Goal: Information Seeking & Learning: Learn about a topic

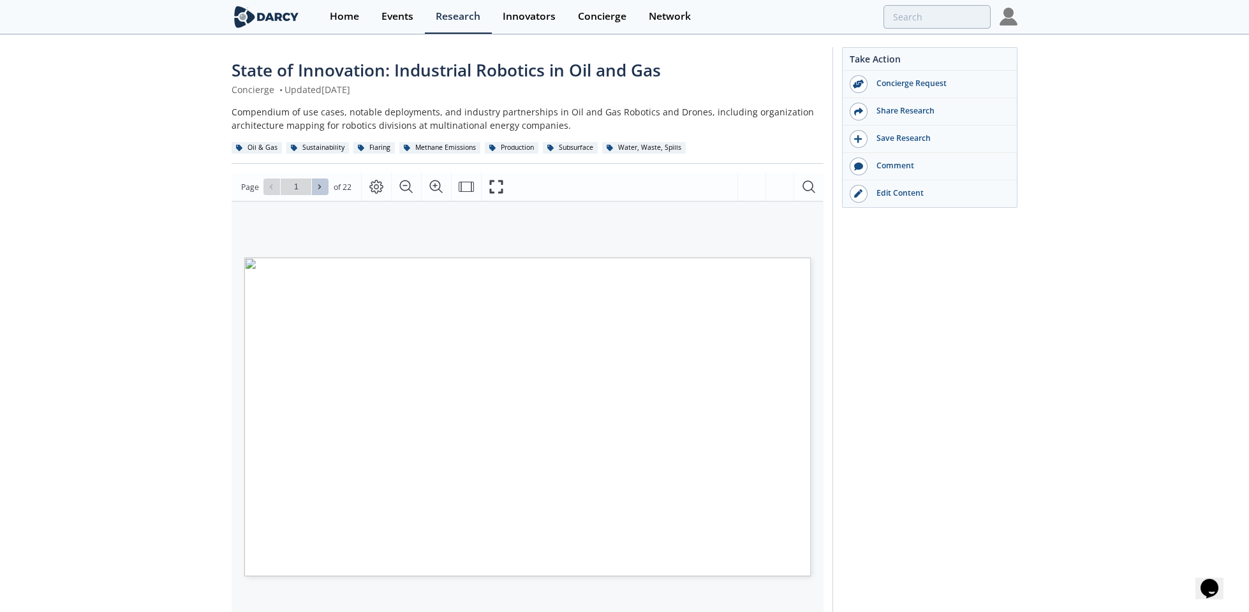
click at [318, 183] on icon at bounding box center [320, 187] width 8 height 8
type input "2"
click at [318, 183] on icon at bounding box center [320, 187] width 8 height 8
type input "3"
click at [318, 183] on icon at bounding box center [320, 187] width 8 height 8
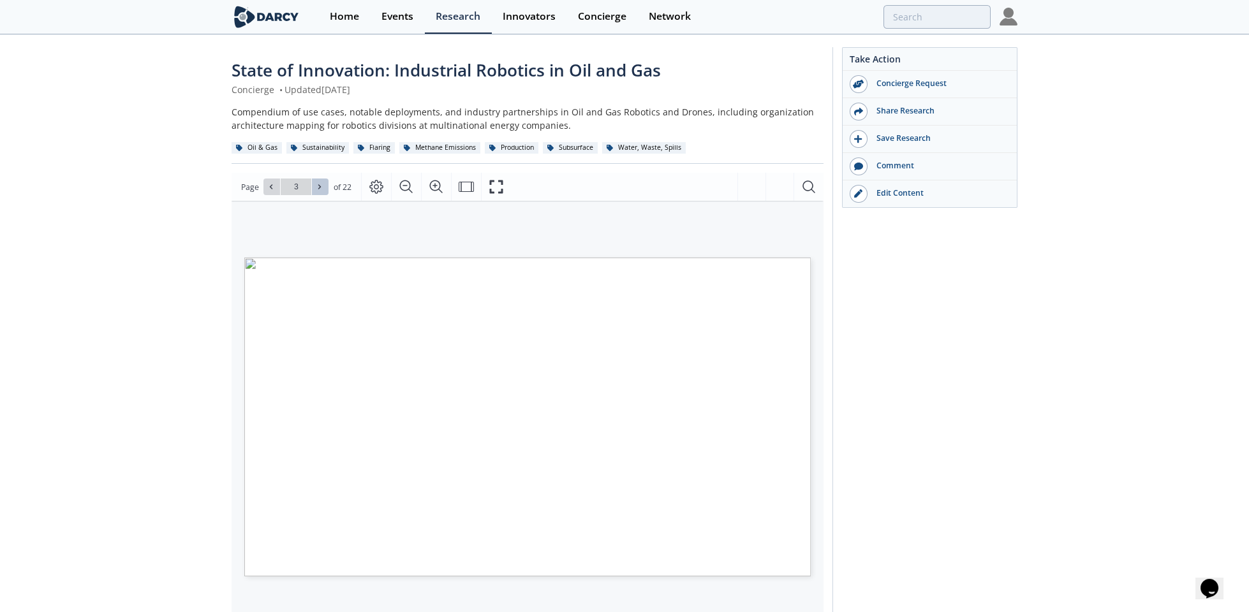
type input "4"
click at [318, 183] on icon at bounding box center [320, 187] width 8 height 8
type input "5"
click at [318, 183] on icon at bounding box center [320, 187] width 8 height 8
type input "6"
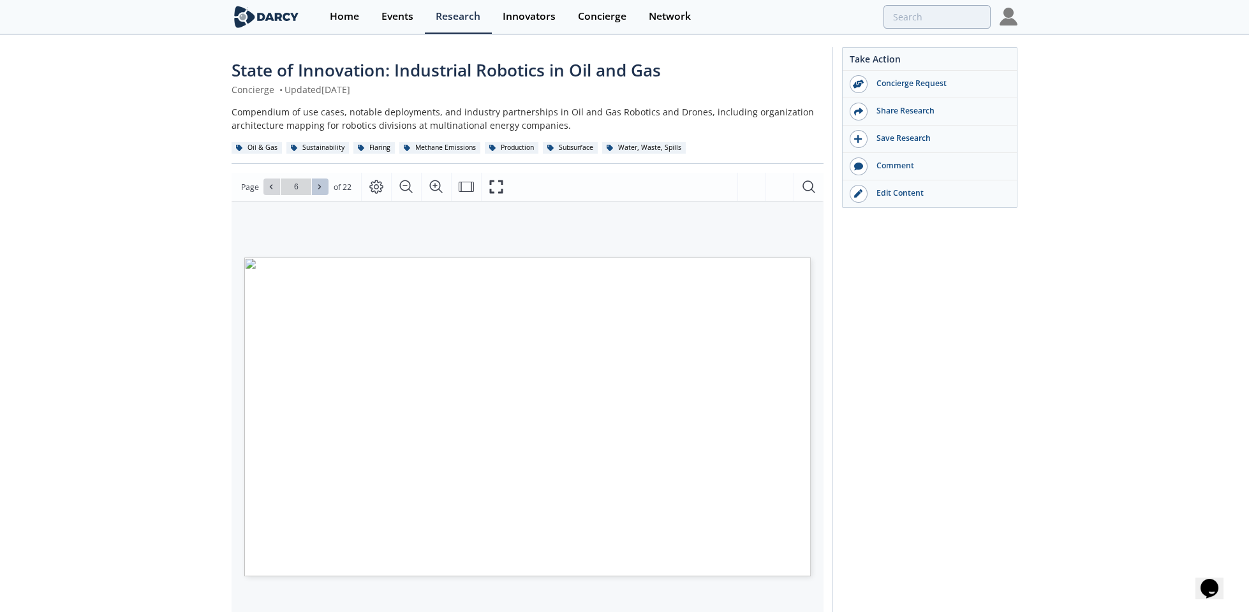
click at [318, 183] on icon at bounding box center [320, 187] width 8 height 8
type input "7"
click at [318, 183] on icon at bounding box center [320, 187] width 8 height 8
type input "8"
click at [318, 183] on icon at bounding box center [320, 187] width 8 height 8
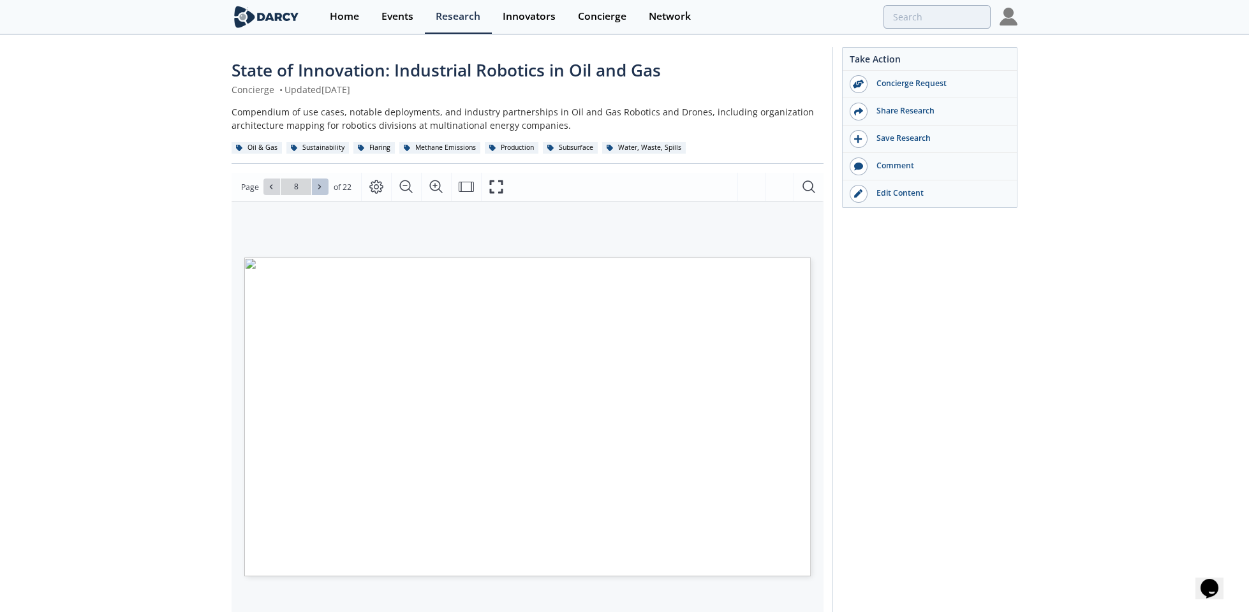
type input "9"
click at [318, 183] on icon at bounding box center [320, 187] width 8 height 8
type input "10"
click at [316, 183] on icon at bounding box center [320, 187] width 8 height 8
type input "11"
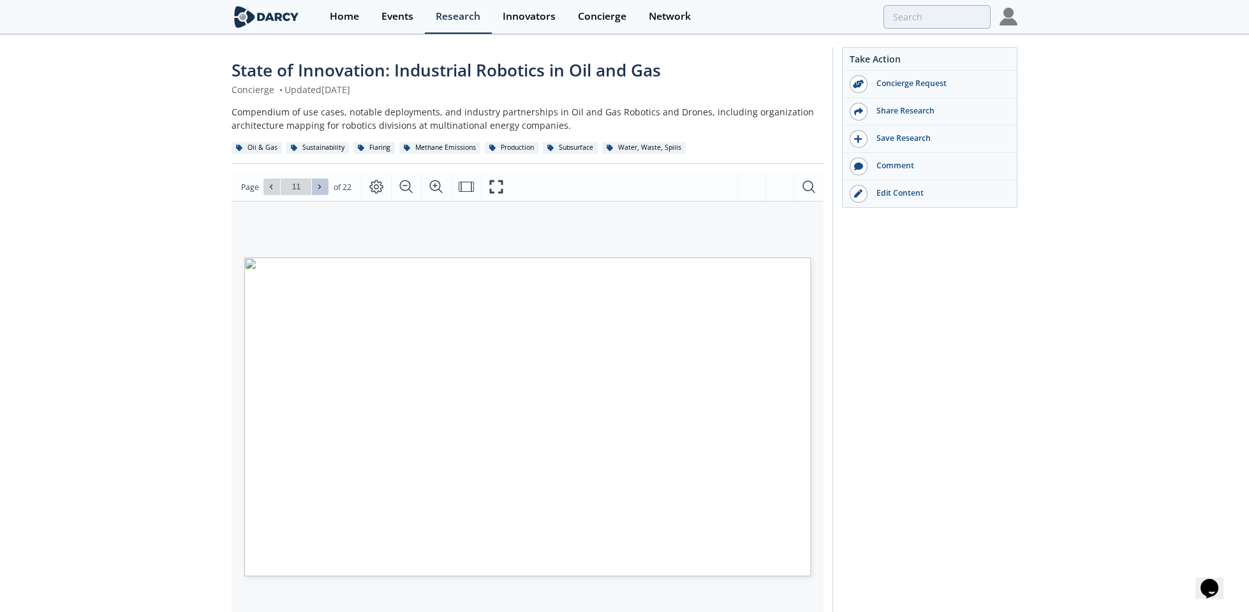
click at [316, 183] on icon at bounding box center [320, 187] width 8 height 8
type input "12"
click at [316, 183] on icon at bounding box center [320, 187] width 8 height 8
type input "13"
click at [316, 183] on icon at bounding box center [320, 187] width 8 height 8
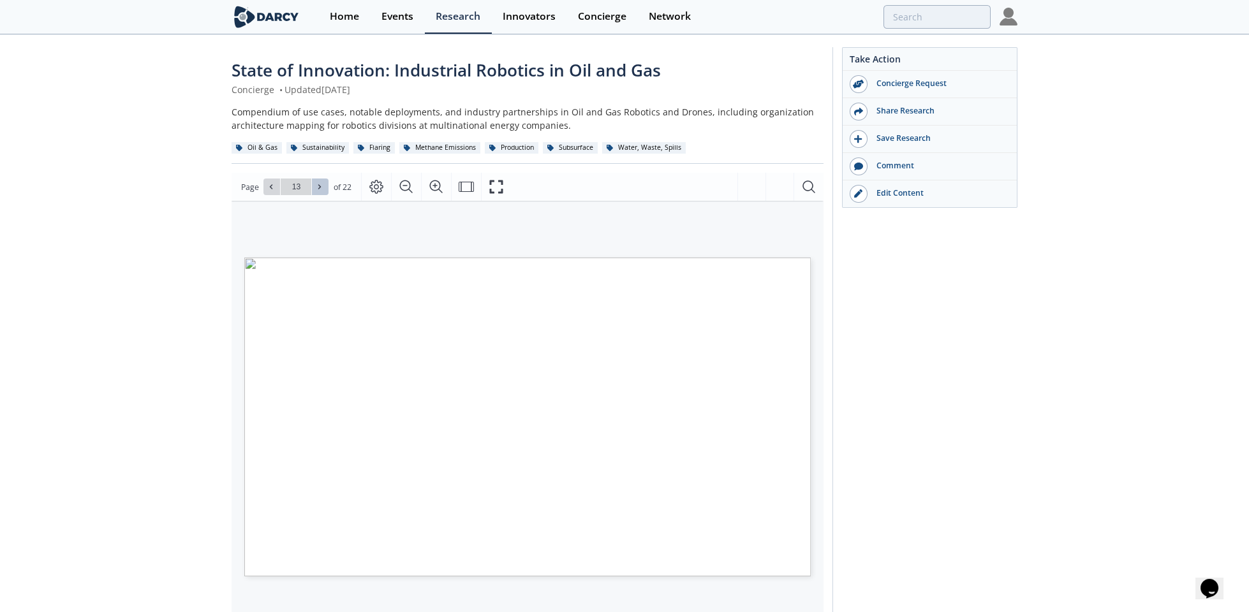
type input "14"
click at [316, 183] on icon at bounding box center [320, 187] width 8 height 8
type input "15"
click at [320, 185] on icon at bounding box center [320, 187] width 8 height 8
type input "16"
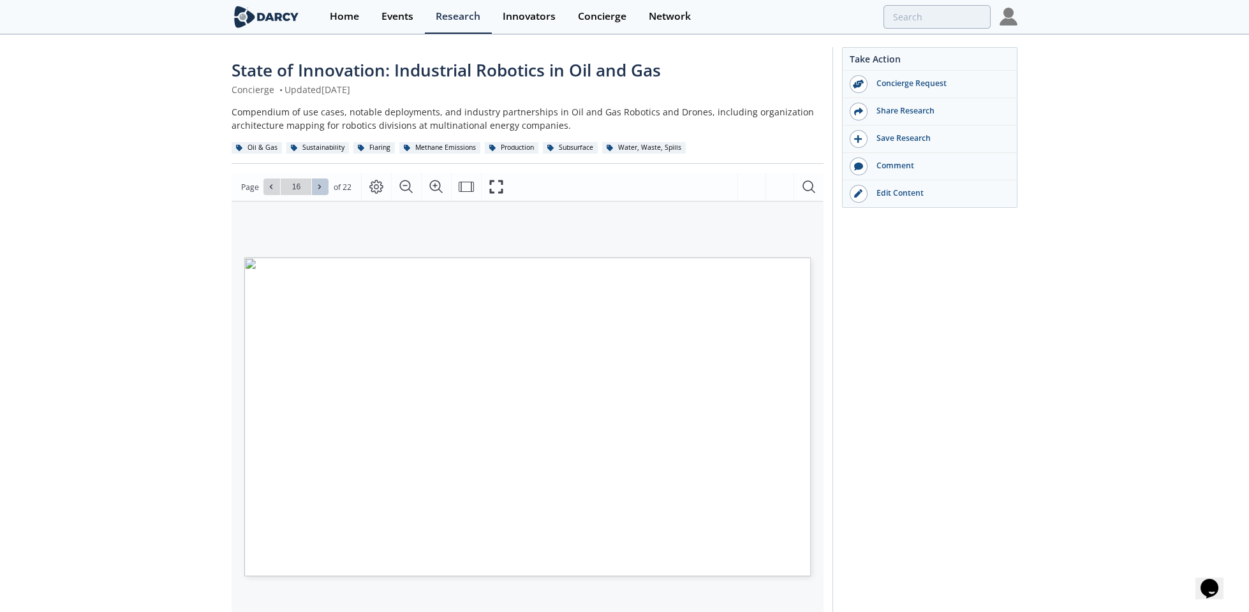
click at [320, 185] on icon at bounding box center [320, 187] width 8 height 8
type input "17"
click at [320, 185] on icon at bounding box center [320, 187] width 8 height 8
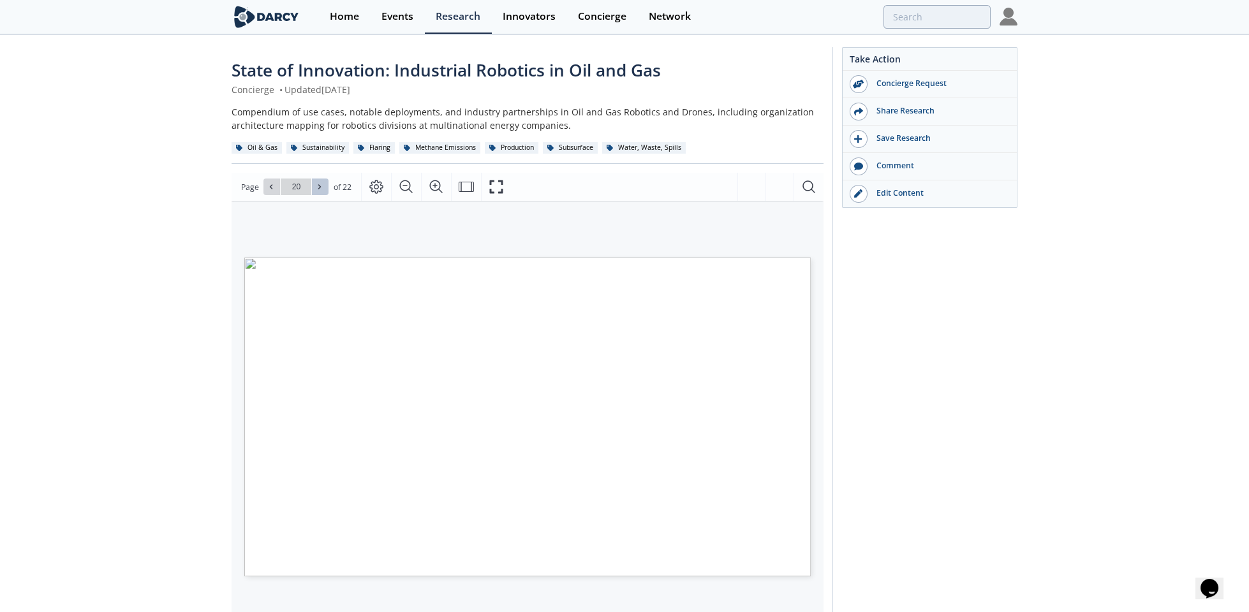
click at [320, 185] on icon at bounding box center [320, 187] width 8 height 8
type input "22"
click at [320, 185] on div "Go to Page 22" at bounding box center [295, 187] width 65 height 17
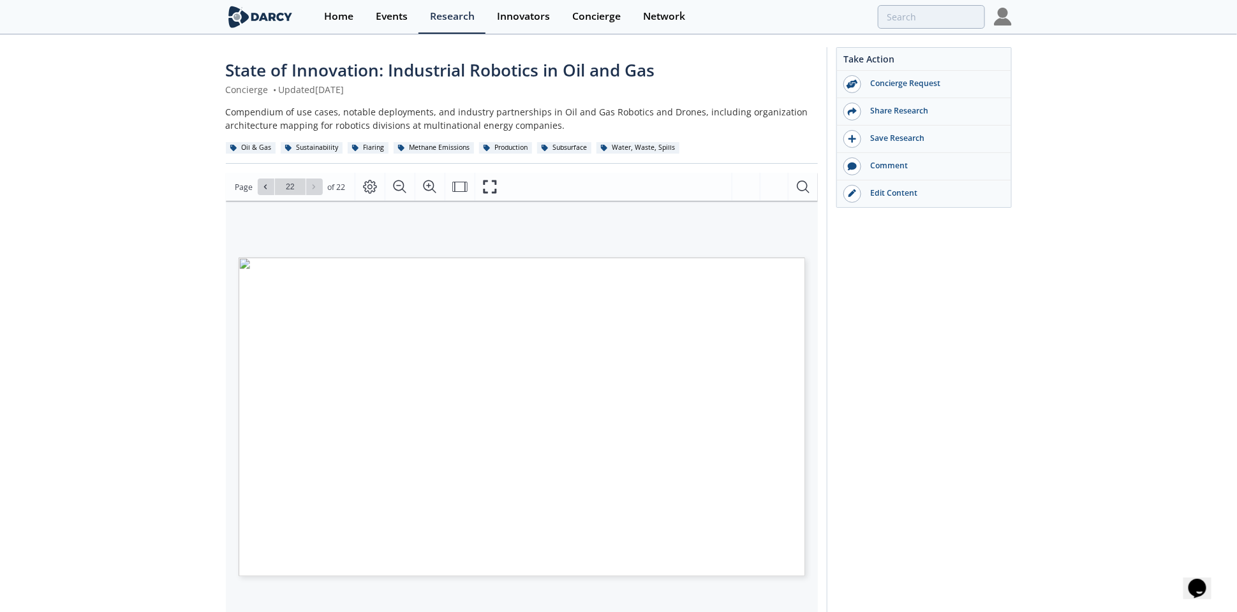
drag, startPoint x: 1179, startPoint y: 104, endPoint x: 1161, endPoint y: 84, distance: 26.2
click at [1179, 104] on div "State of Innovation: Industrial Robotics in Oil and Gas Concierge • Updated Aug…" at bounding box center [618, 477] width 1237 height 882
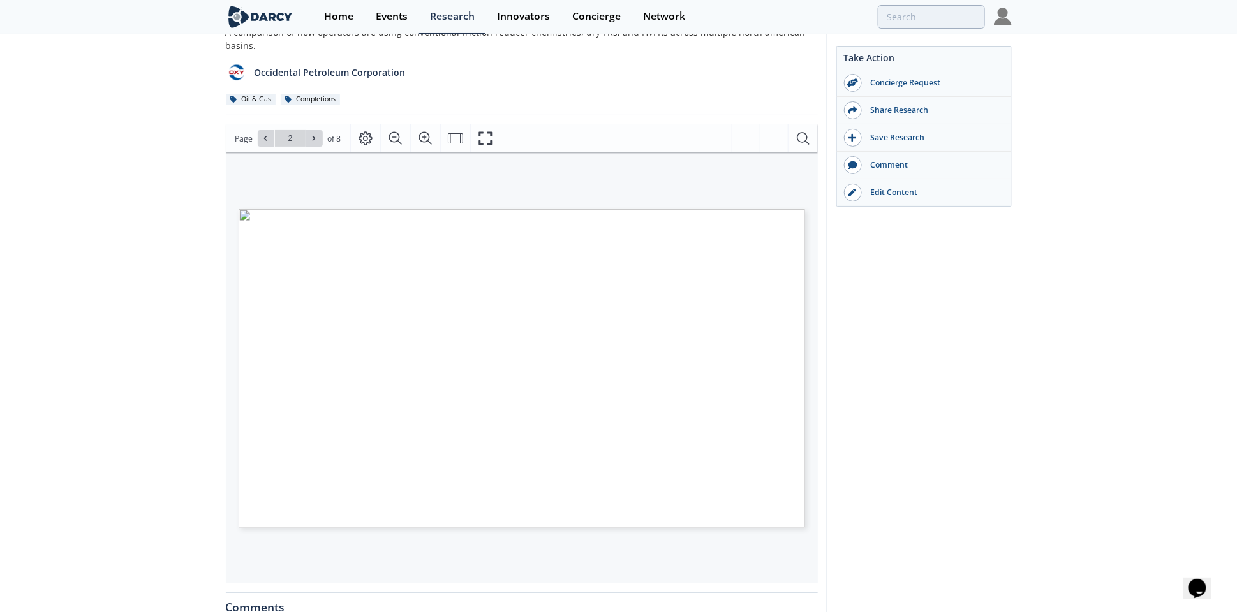
drag, startPoint x: 1092, startPoint y: 121, endPoint x: 1039, endPoint y: 102, distance: 56.1
click at [1092, 118] on div "Overview of Friction Reducer Trends for Hydraulic Fracturing Concierge • Update…" at bounding box center [618, 412] width 1237 height 913
